Goal: Browse casually: Explore the website without a specific task or goal

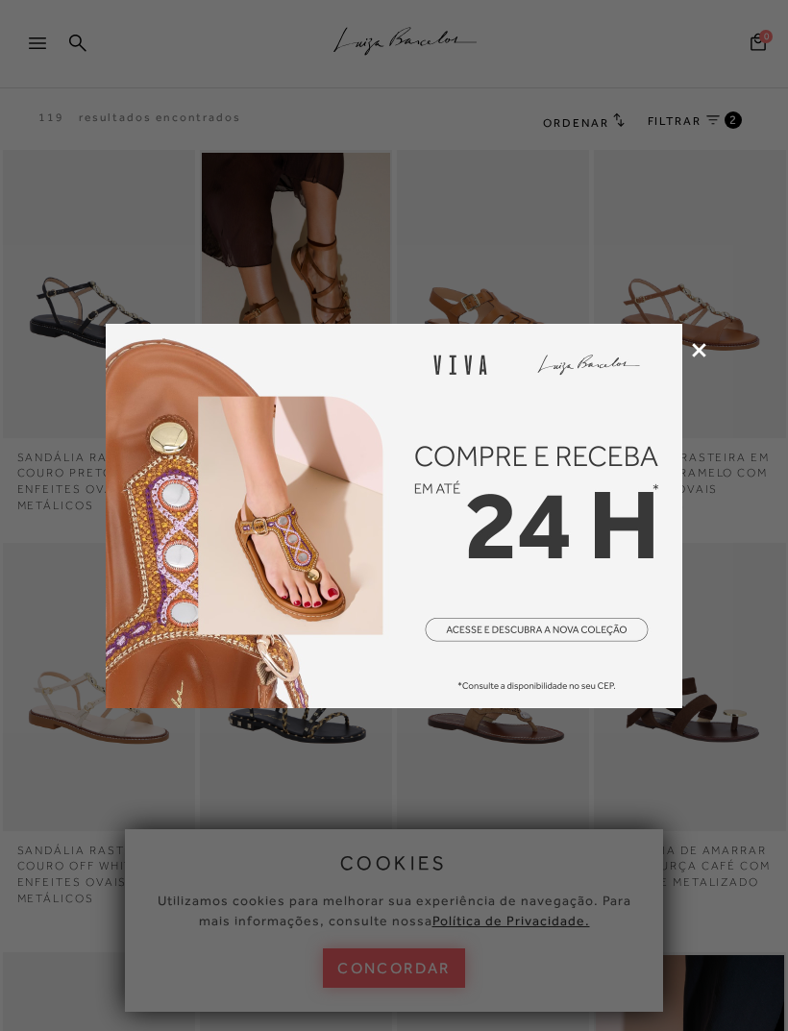
click at [704, 353] on icon at bounding box center [699, 350] width 14 height 14
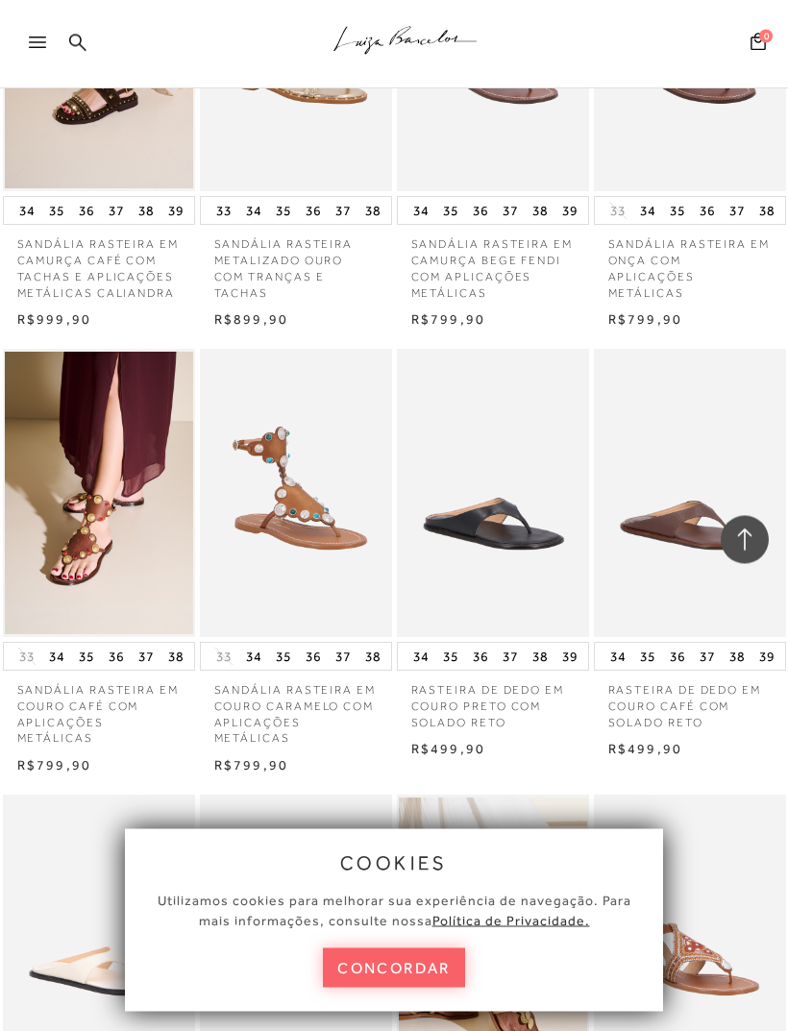
scroll to position [4287, 0]
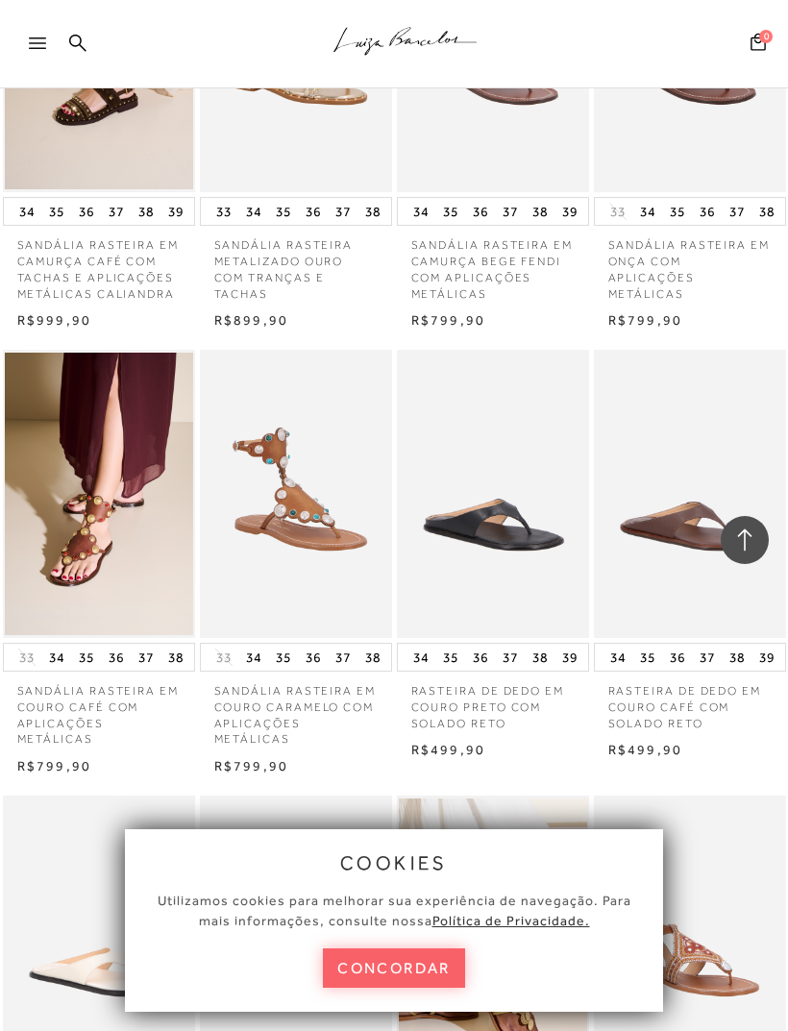
click at [702, 476] on img at bounding box center [690, 494] width 188 height 282
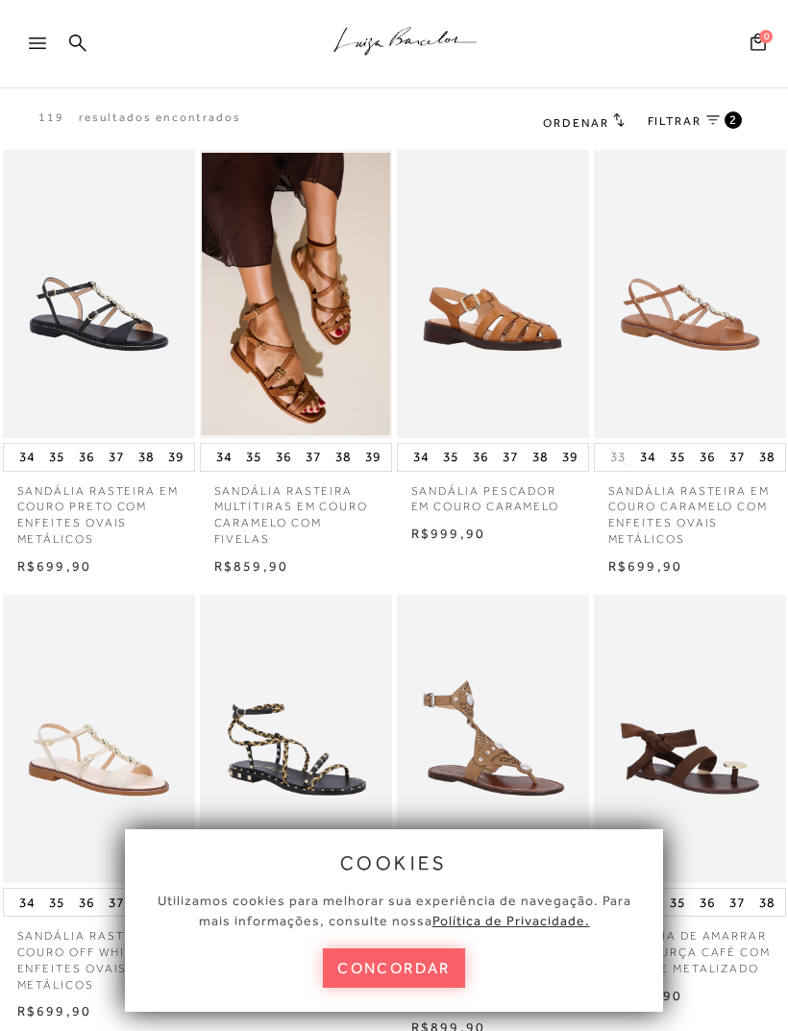
click at [426, 970] on button "concordar" at bounding box center [394, 967] width 142 height 39
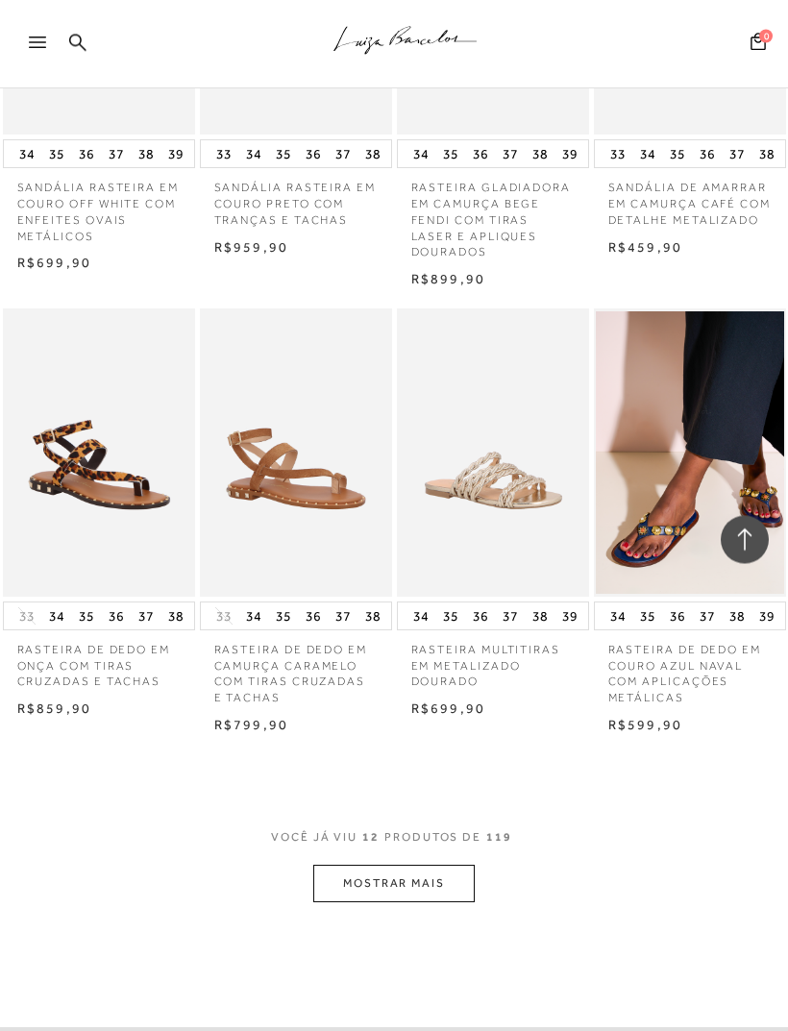
scroll to position [755, 0]
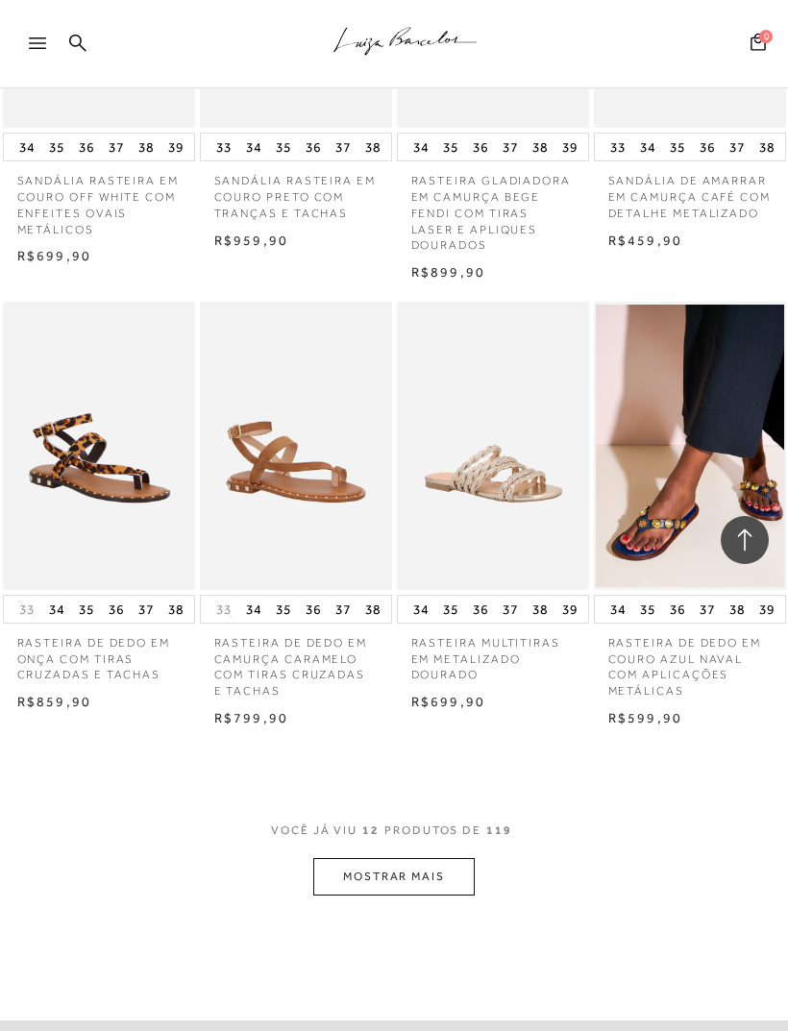
click at [444, 865] on button "MOSTRAR MAIS" at bounding box center [393, 876] width 161 height 37
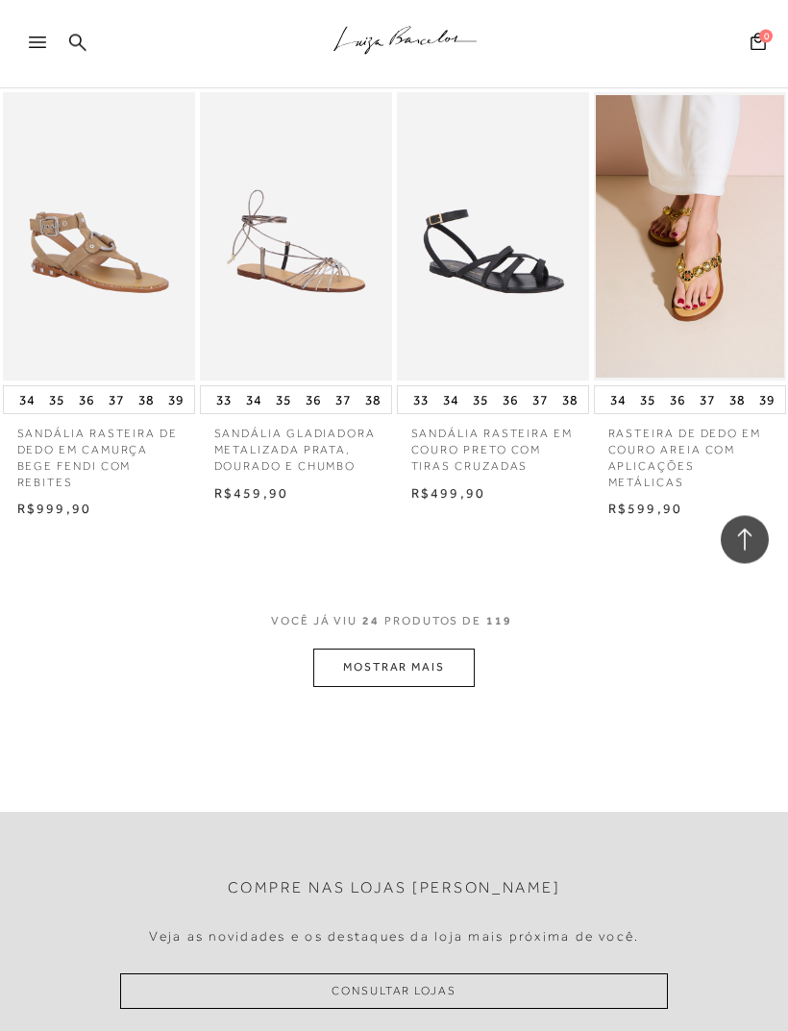
click at [433, 649] on button "MOSTRAR MAIS" at bounding box center [393, 667] width 161 height 37
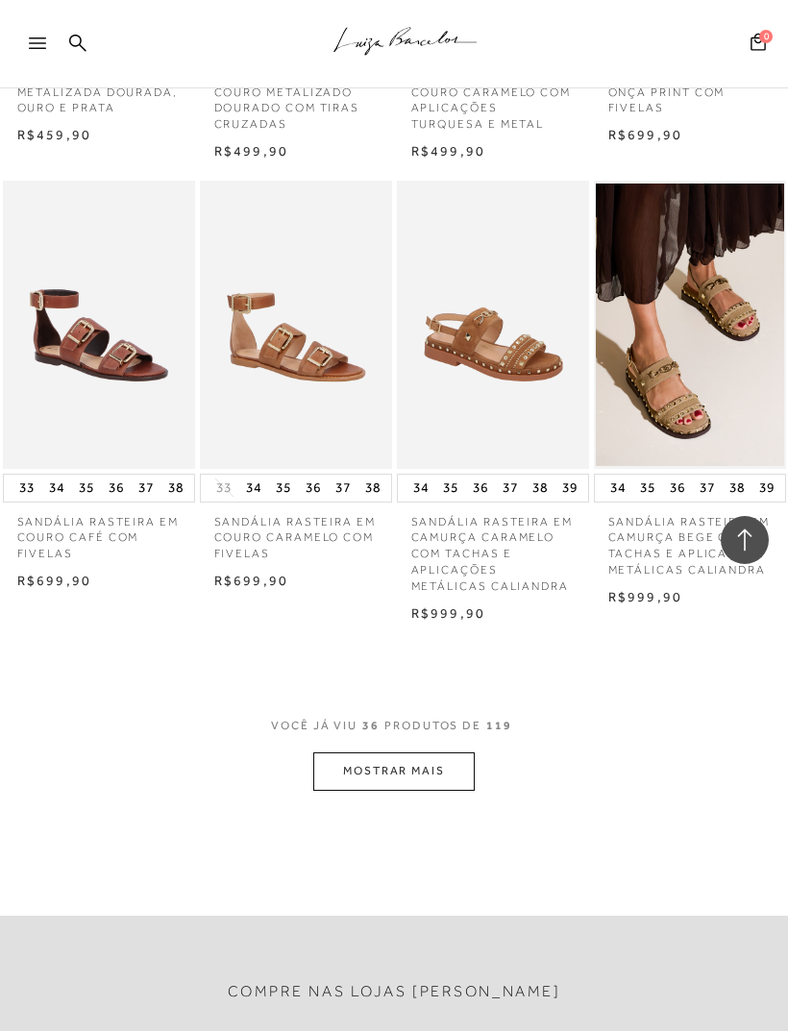
scroll to position [3575, 0]
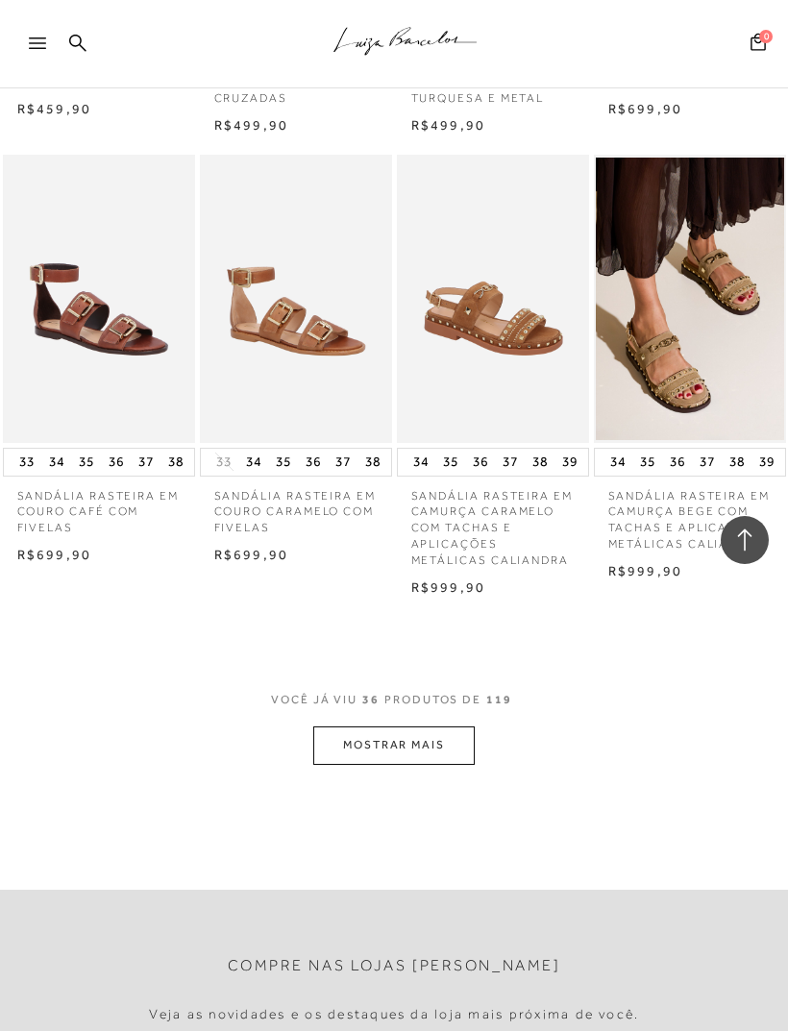
click at [414, 726] on button "MOSTRAR MAIS" at bounding box center [393, 744] width 161 height 37
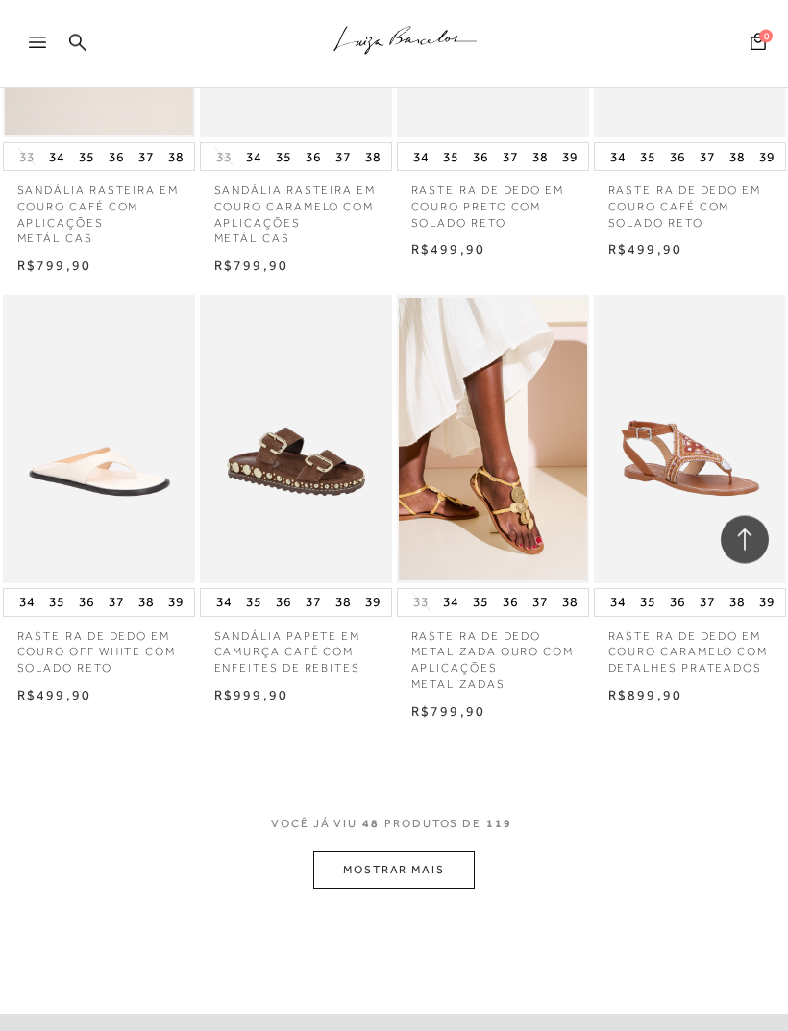
click at [427, 852] on button "MOSTRAR MAIS" at bounding box center [393, 870] width 161 height 37
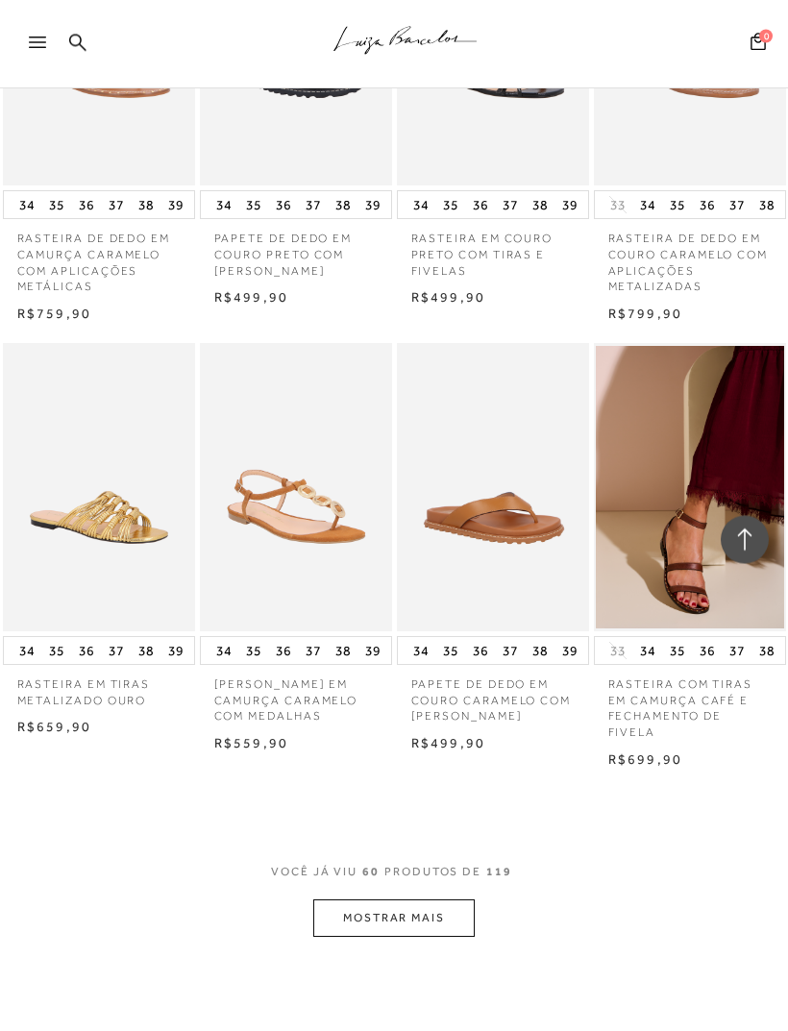
scroll to position [6093, 0]
click at [432, 898] on button "MOSTRAR MAIS" at bounding box center [393, 916] width 161 height 37
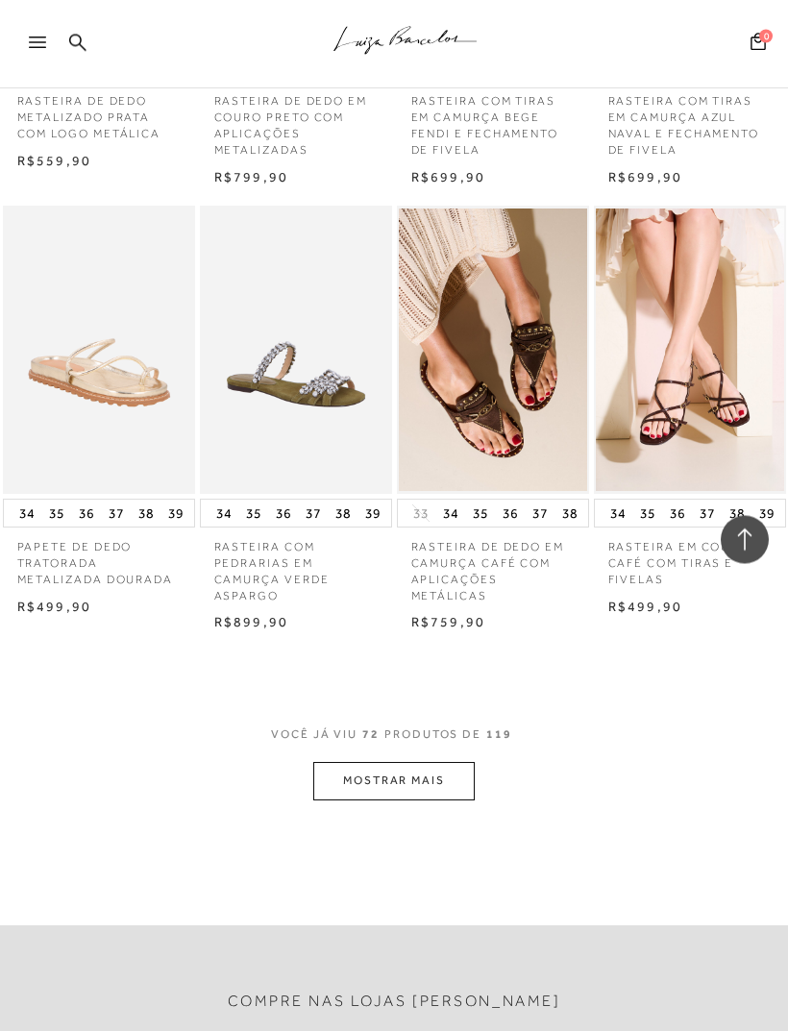
scroll to position [7565, 0]
click at [427, 762] on button "MOSTRAR MAIS" at bounding box center [393, 780] width 161 height 37
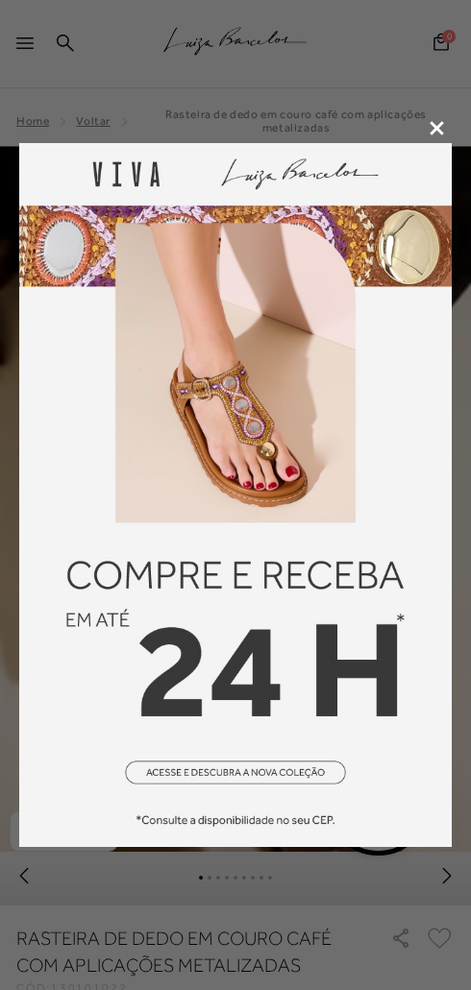
click at [431, 134] on icon at bounding box center [436, 128] width 14 height 14
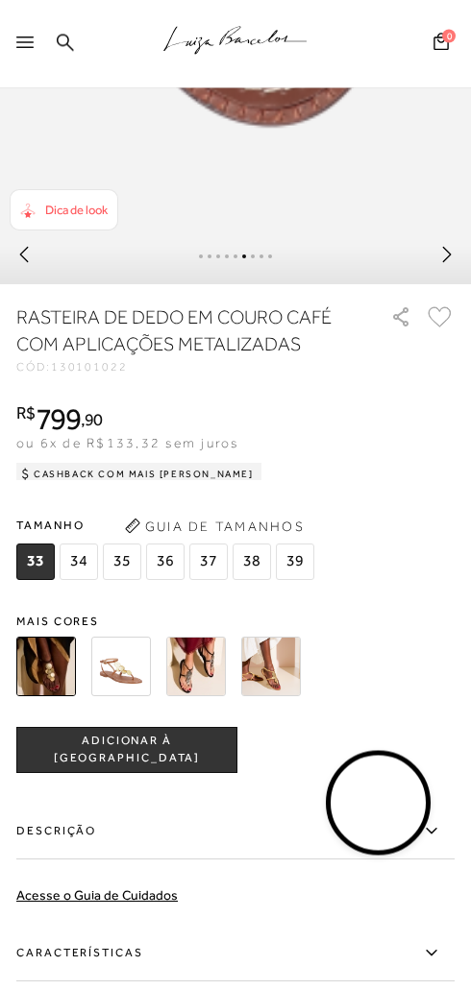
scroll to position [621, 0]
click at [38, 36] on div at bounding box center [28, 49] width 25 height 29
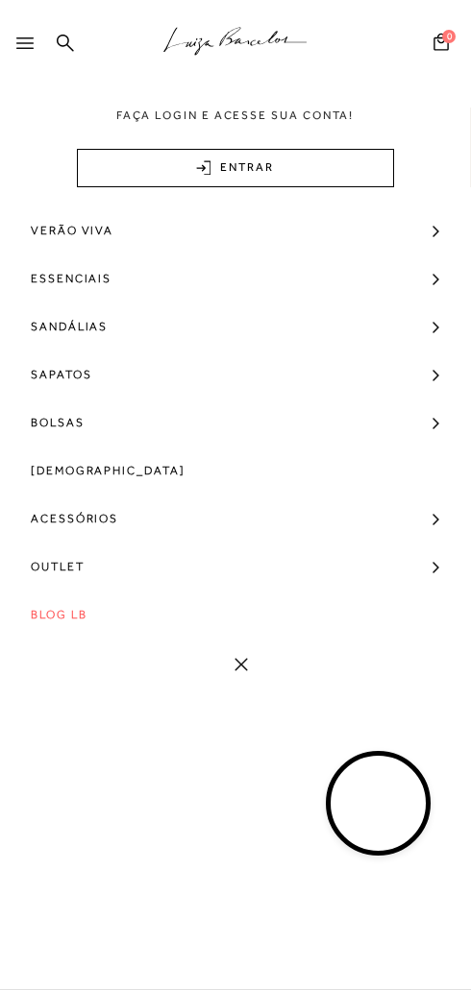
scroll to position [230, 0]
click at [349, 501] on link "Acessórios" at bounding box center [235, 519] width 471 height 48
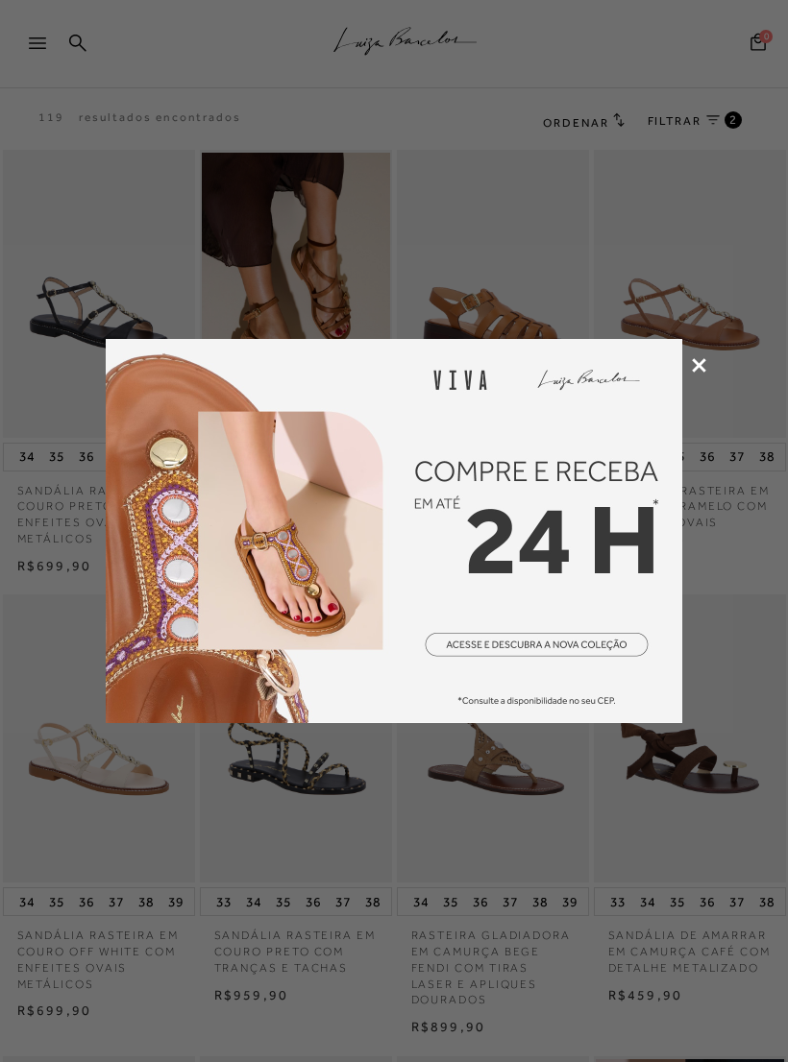
click at [678, 375] on img at bounding box center [394, 531] width 576 height 384
click at [703, 360] on icon at bounding box center [699, 365] width 14 height 14
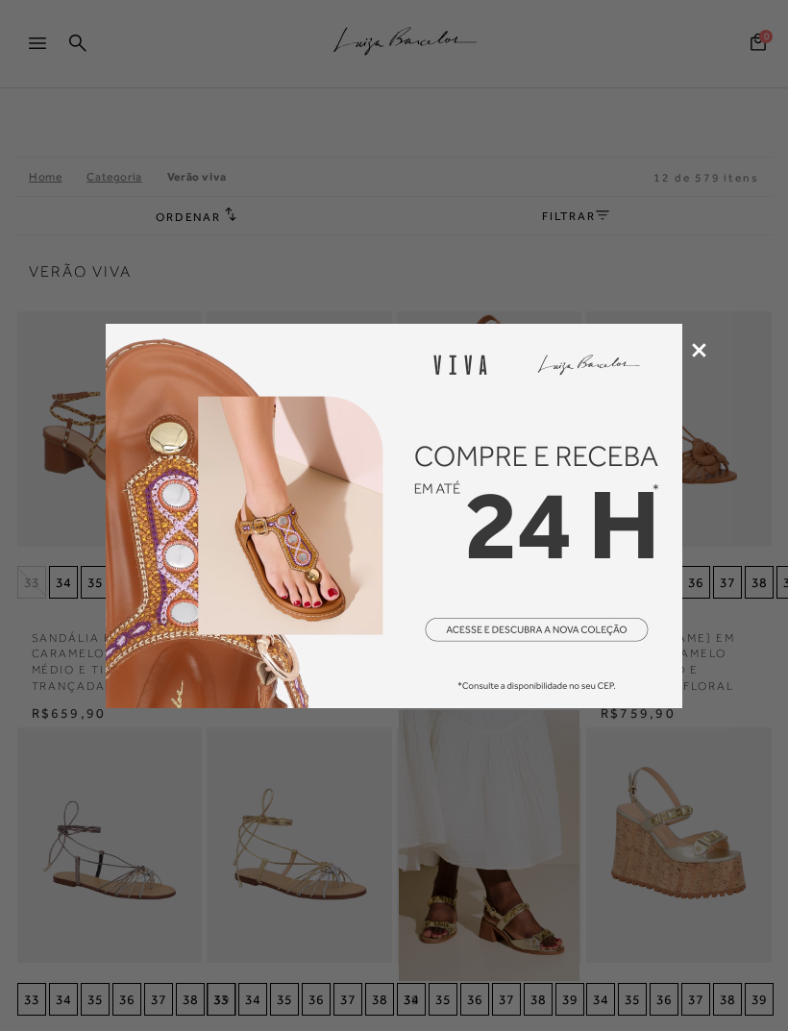
click at [694, 354] on icon at bounding box center [699, 350] width 14 height 14
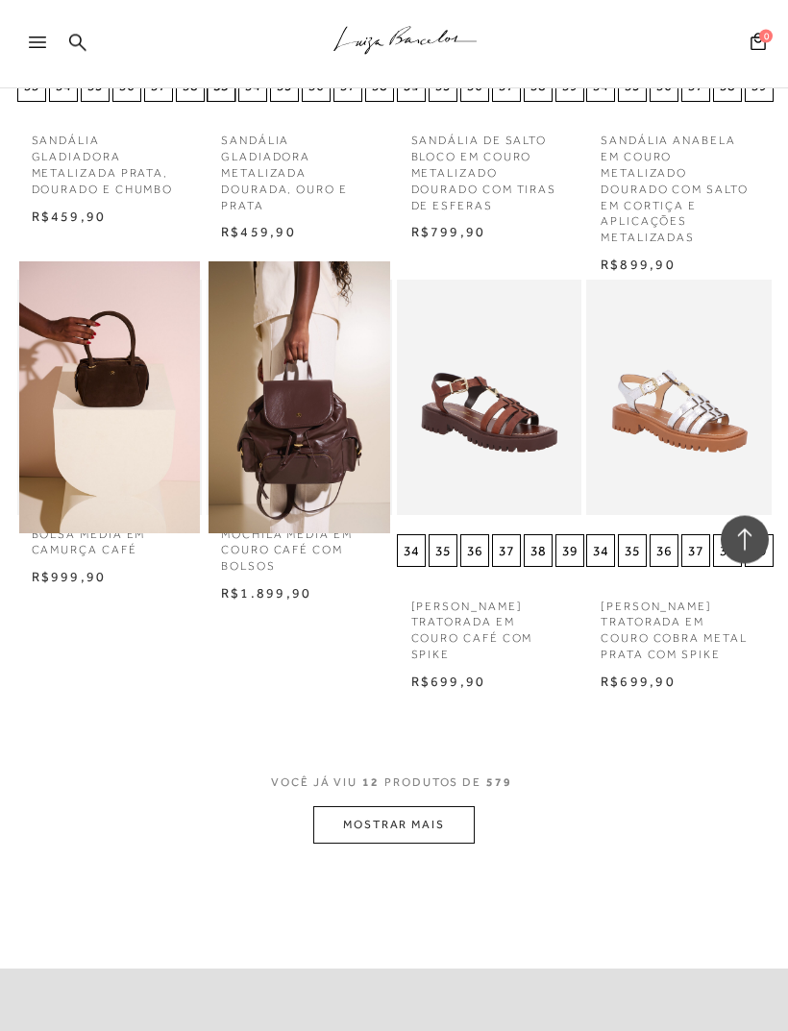
scroll to position [972, 0]
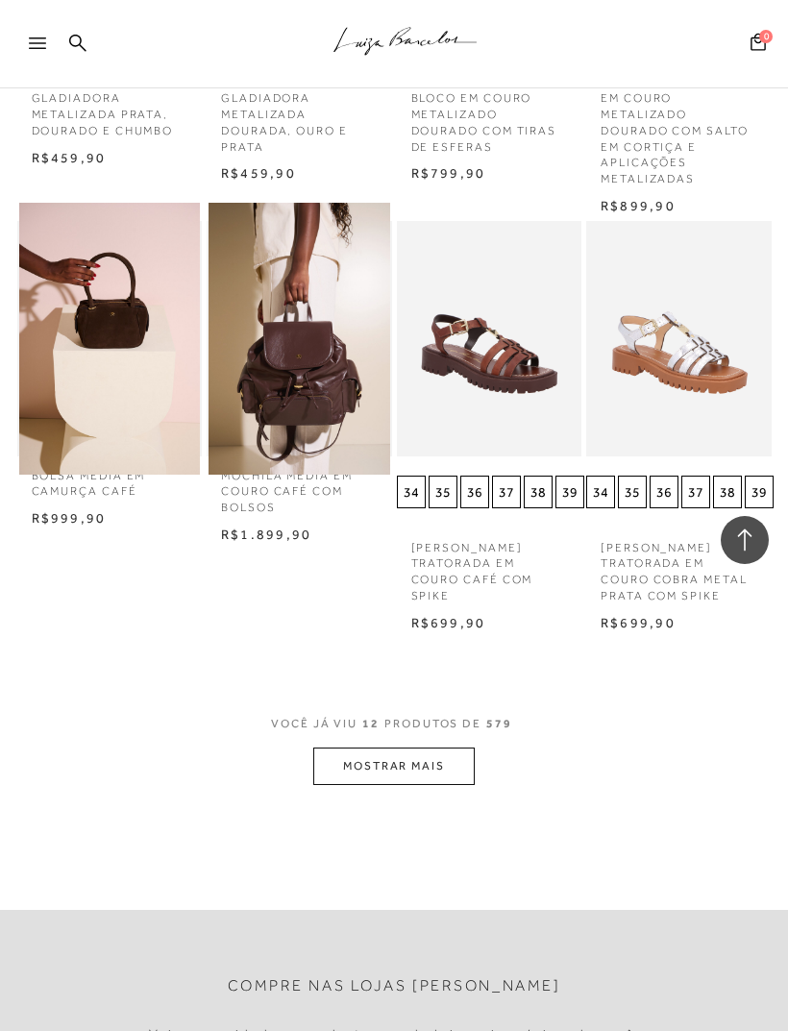
click at [416, 747] on button "MOSTRAR MAIS" at bounding box center [393, 765] width 161 height 37
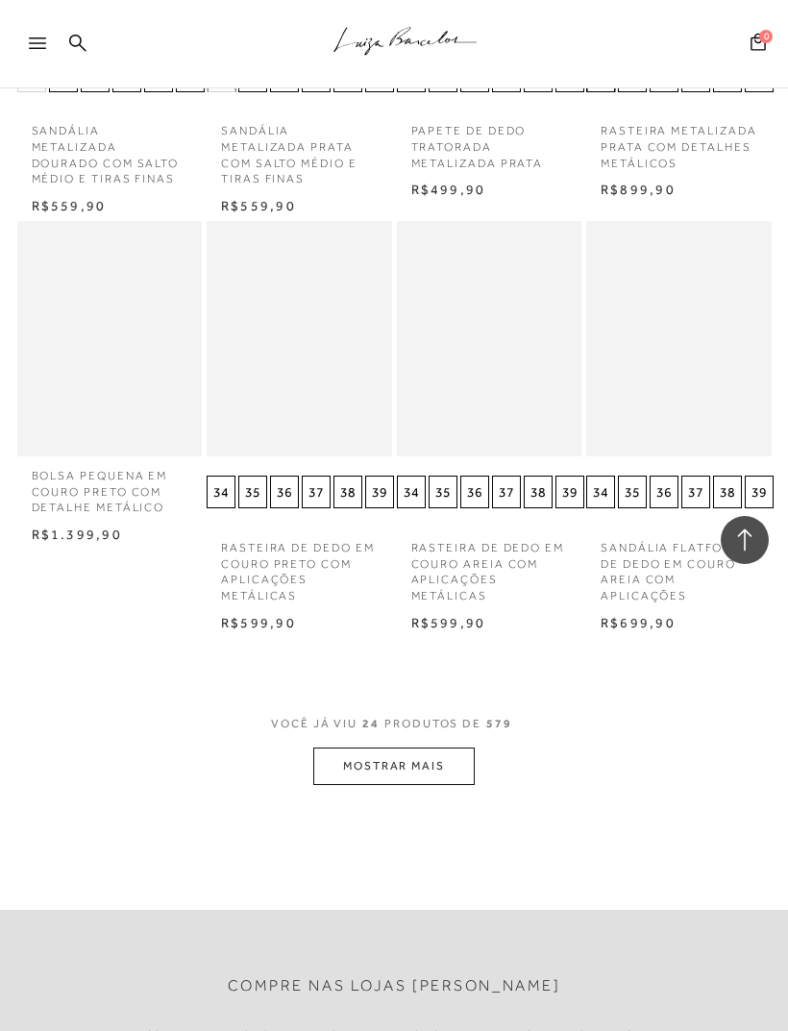
scroll to position [2256, 0]
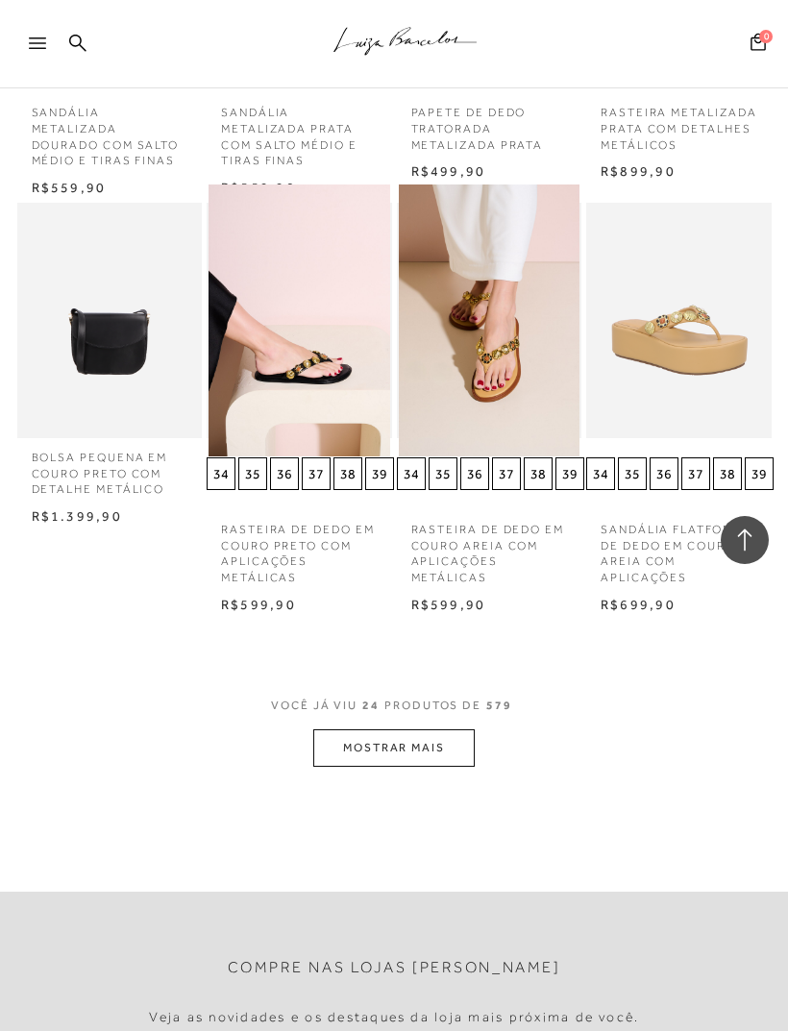
click at [406, 729] on button "MOSTRAR MAIS" at bounding box center [393, 747] width 161 height 37
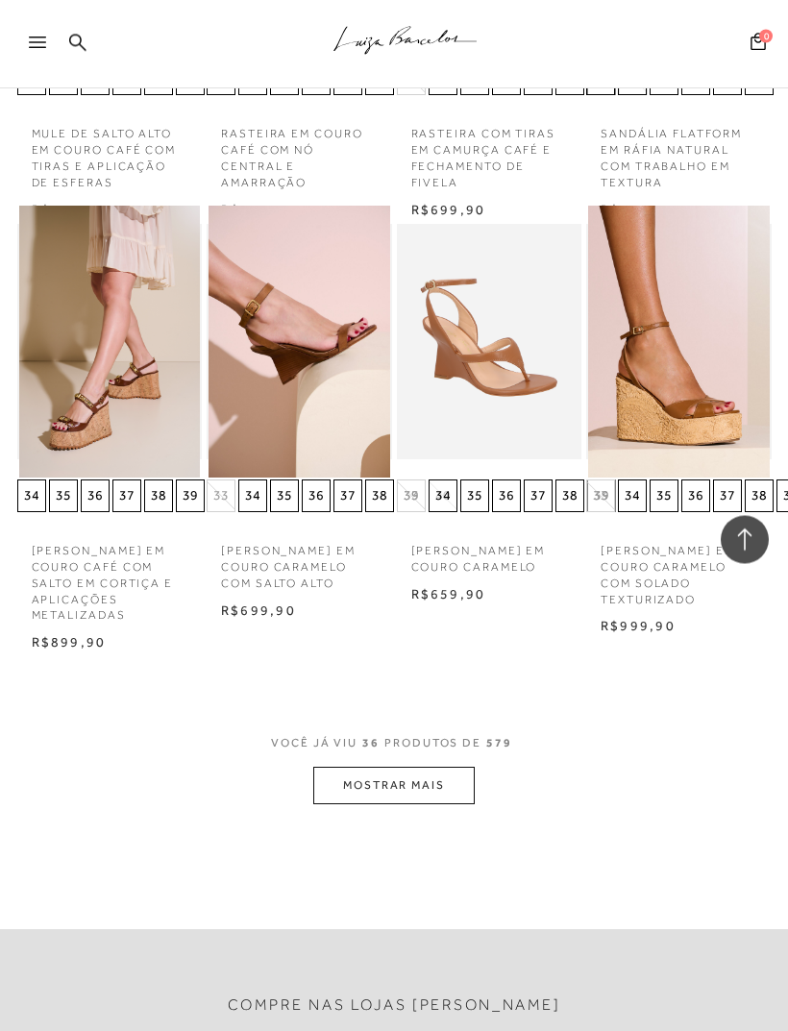
click at [408, 767] on button "MOSTRAR MAIS" at bounding box center [393, 785] width 161 height 37
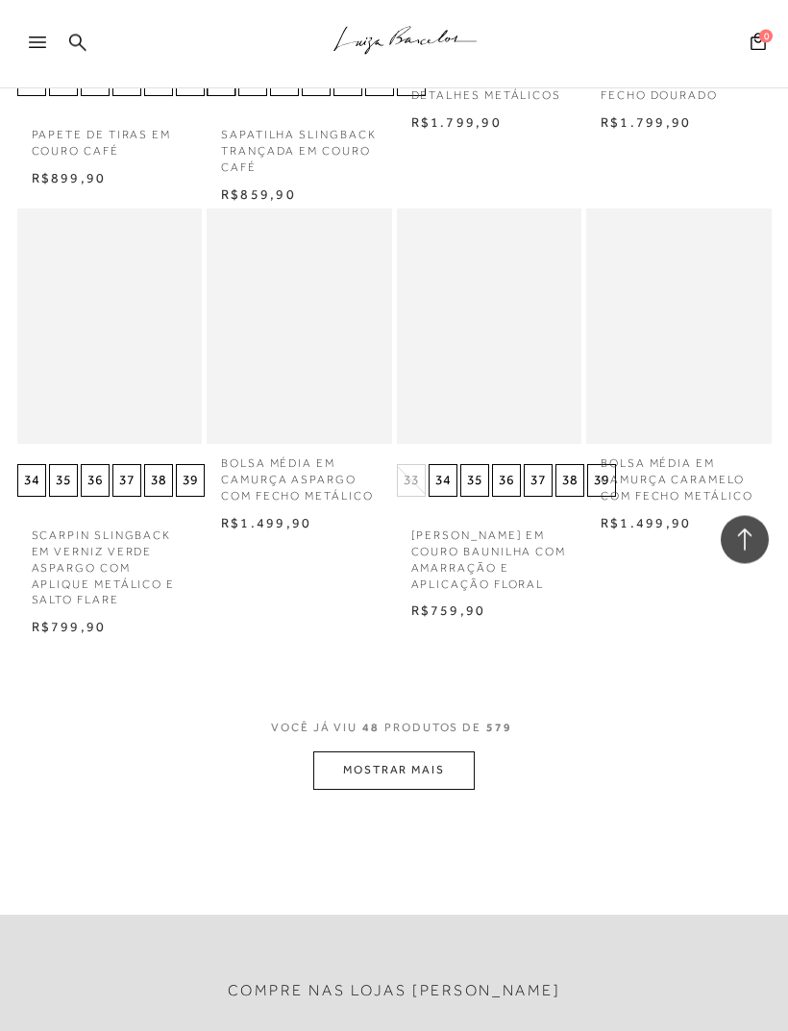
scroll to position [4764, 0]
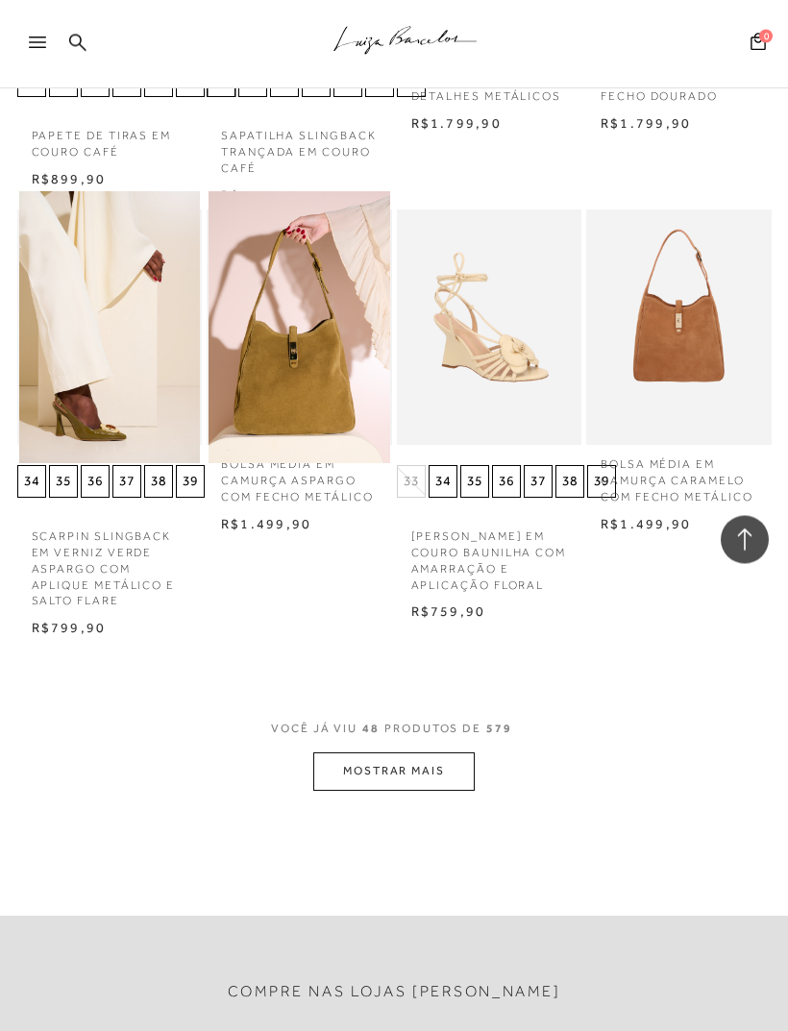
click at [445, 753] on button "MOSTRAR MAIS" at bounding box center [393, 771] width 161 height 37
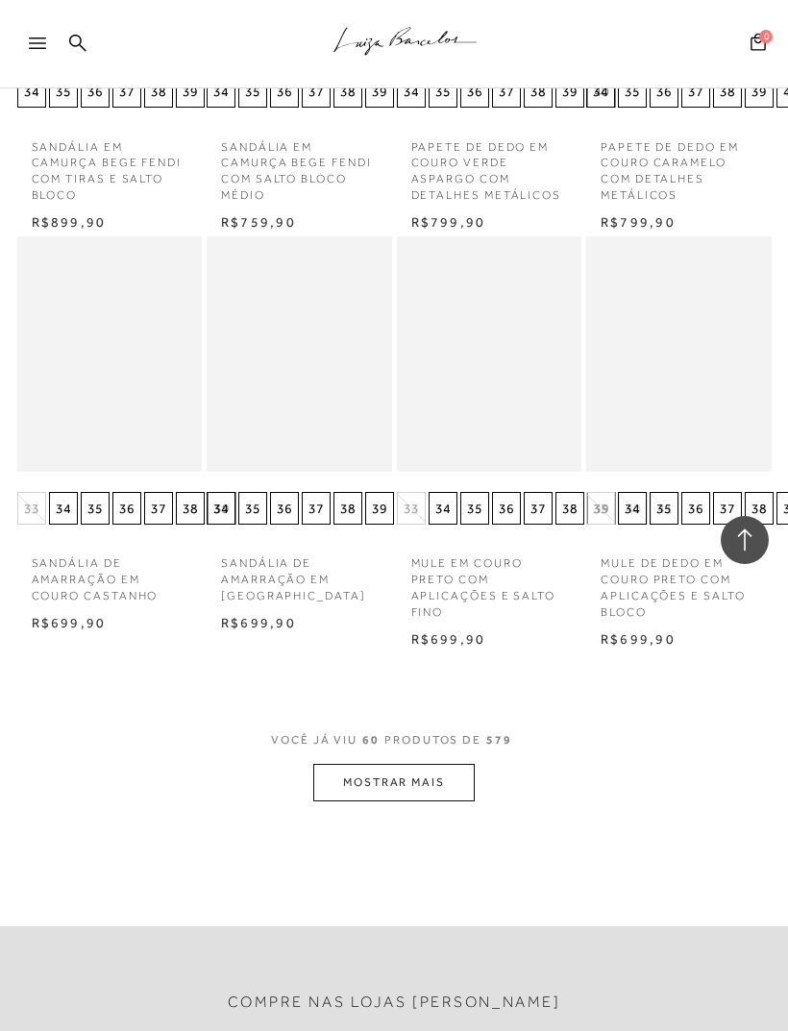
scroll to position [6021, 0]
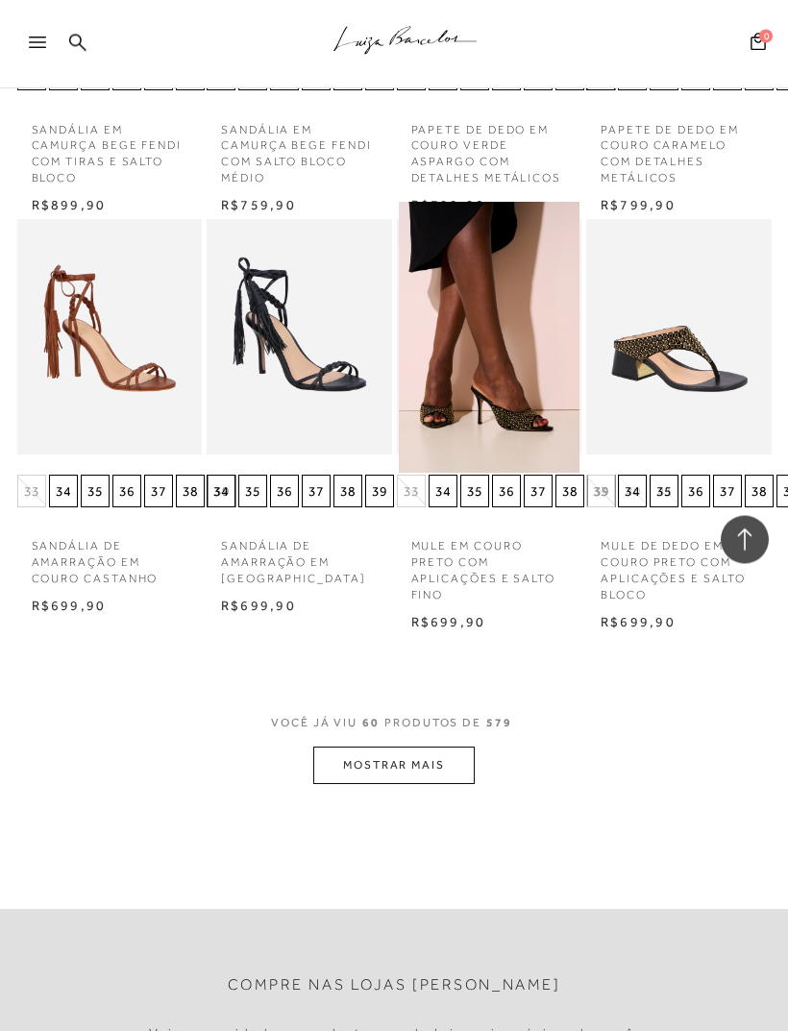
click at [438, 747] on button "MOSTRAR MAIS" at bounding box center [393, 765] width 161 height 37
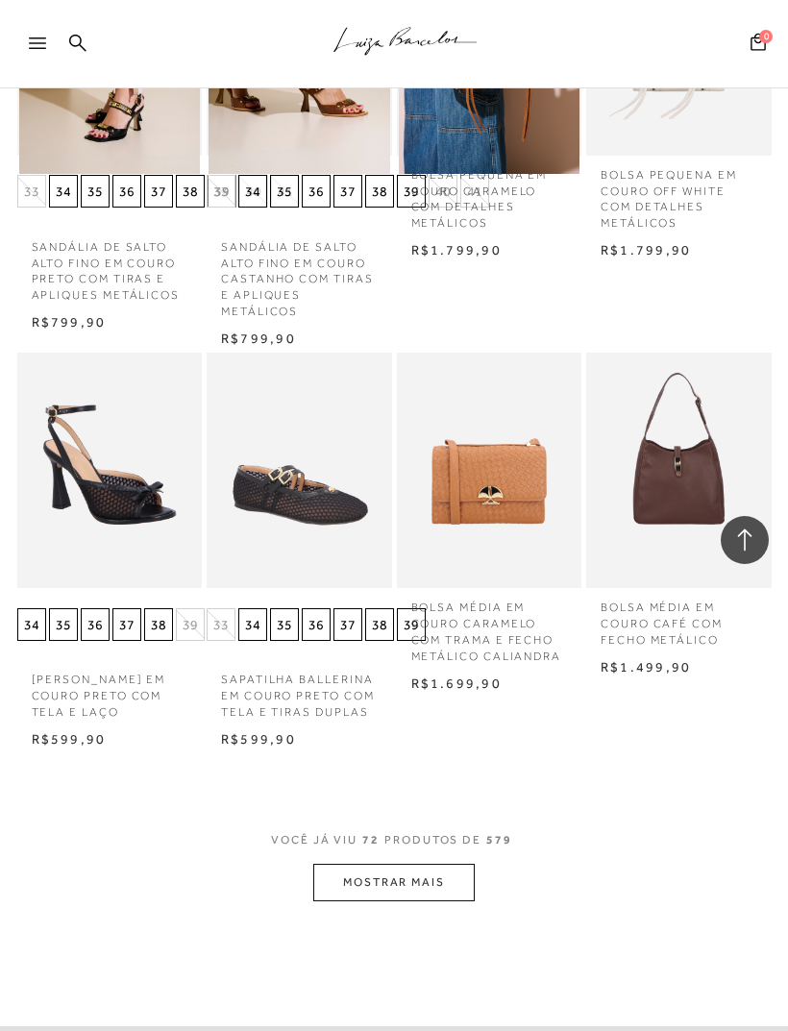
scroll to position [7188, 0]
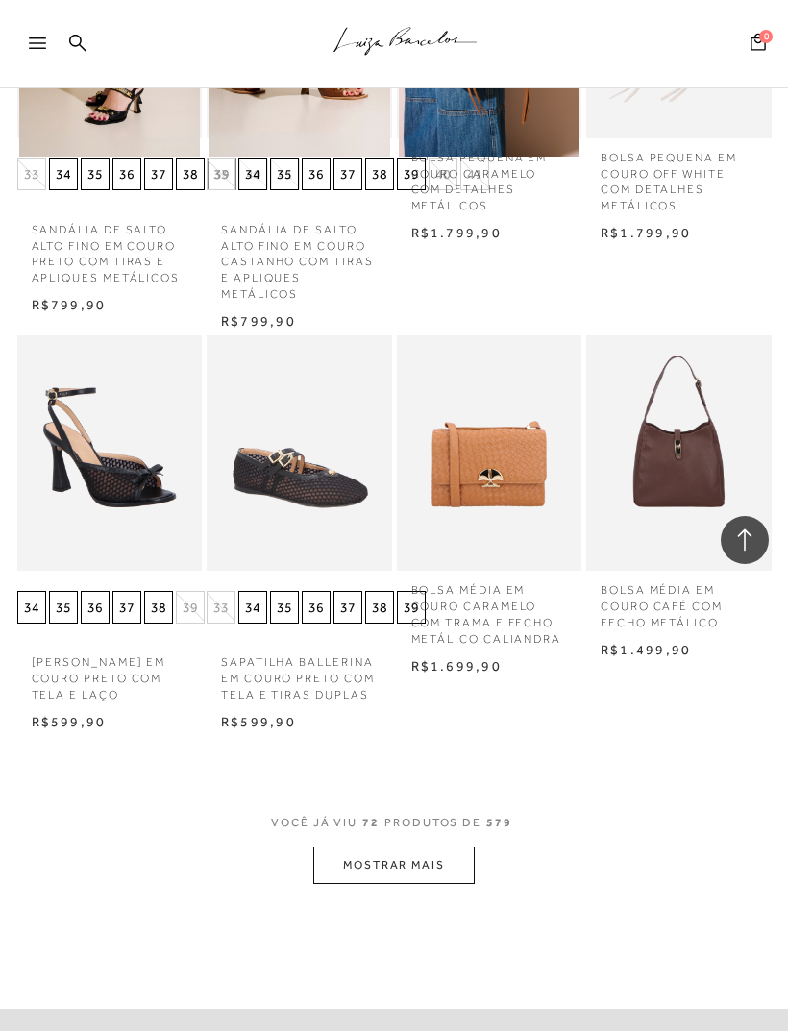
click at [406, 846] on button "MOSTRAR MAIS" at bounding box center [393, 864] width 161 height 37
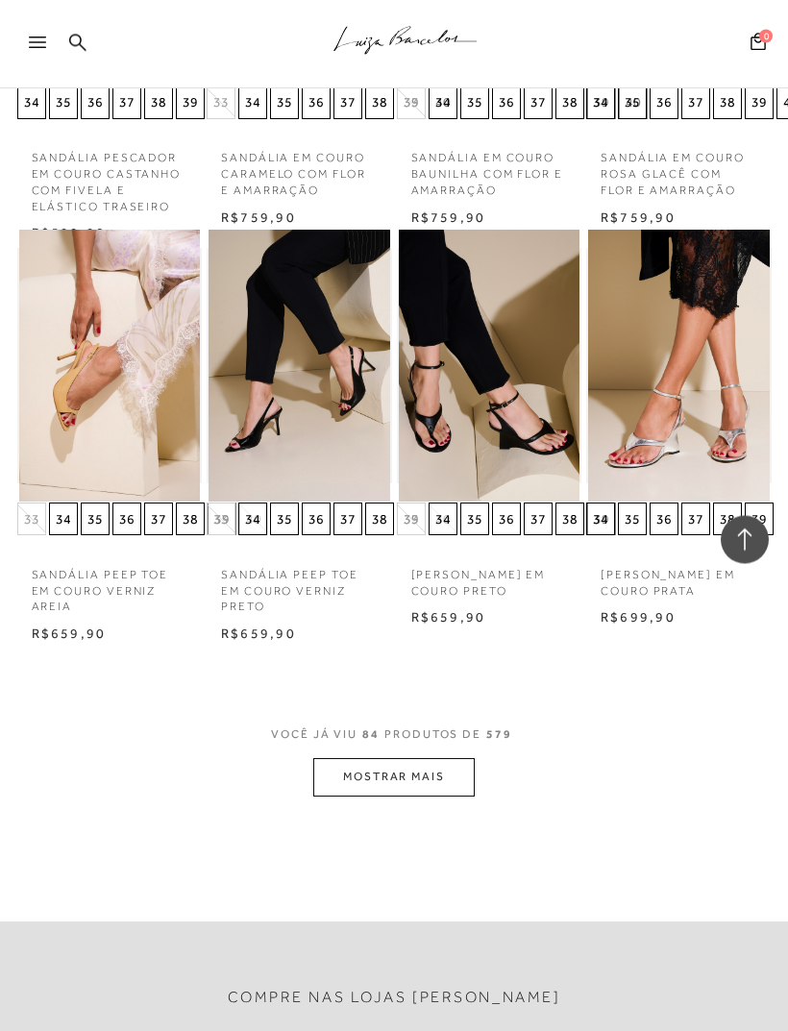
scroll to position [8510, 0]
click at [48, 37] on div at bounding box center [46, 49] width 35 height 29
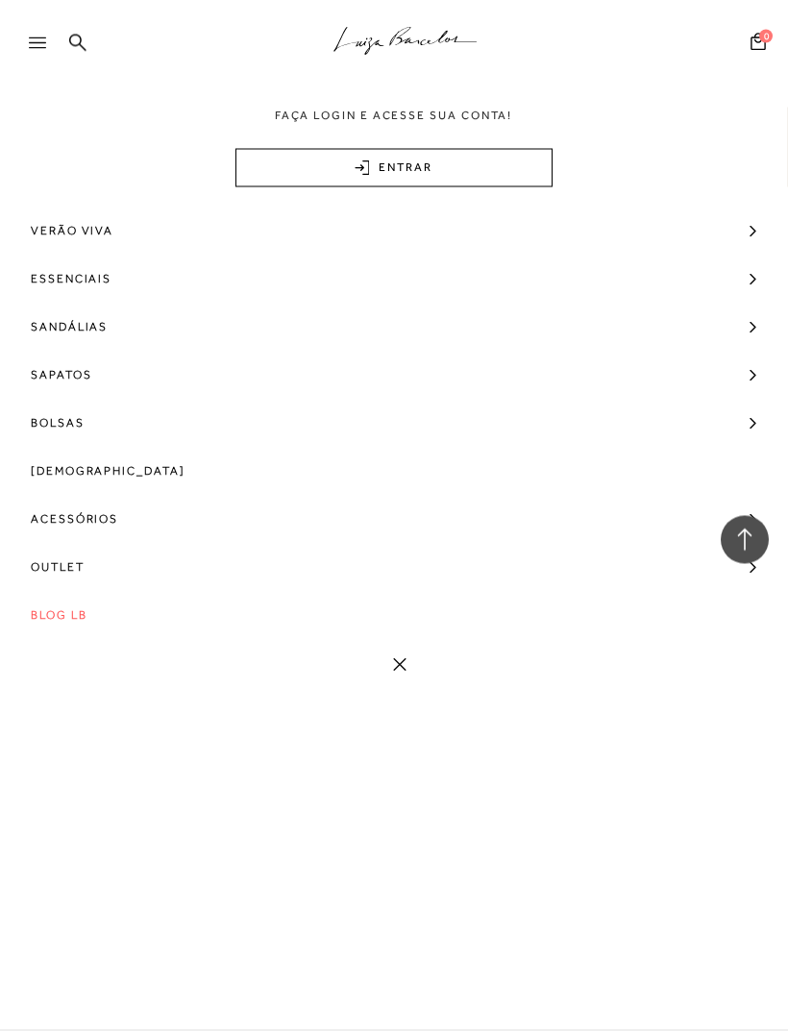
scroll to position [6357, 0]
